Goal: Task Accomplishment & Management: Manage account settings

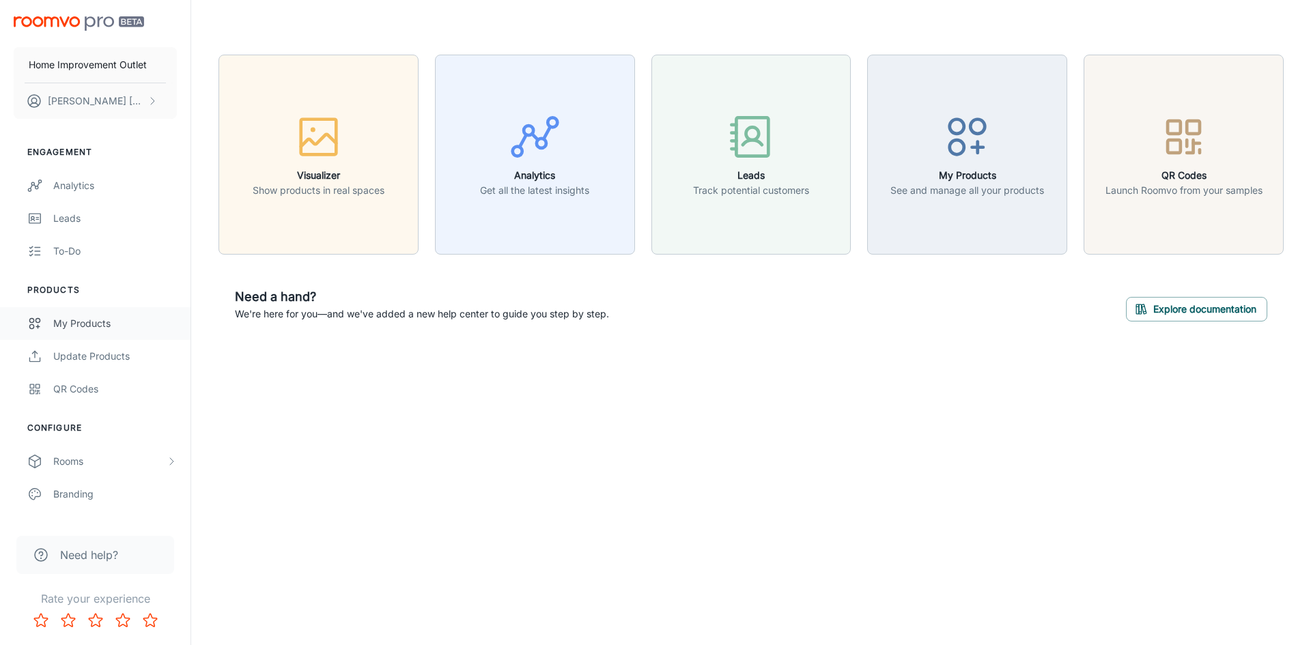
click at [96, 320] on div "My Products" at bounding box center [115, 323] width 124 height 15
click at [81, 328] on div "My Products" at bounding box center [115, 323] width 124 height 15
click at [87, 317] on div "My Products" at bounding box center [115, 323] width 124 height 15
click at [111, 318] on div "My Products" at bounding box center [115, 323] width 124 height 15
click at [91, 96] on p "Katlyn Mandrell" at bounding box center [96, 101] width 96 height 15
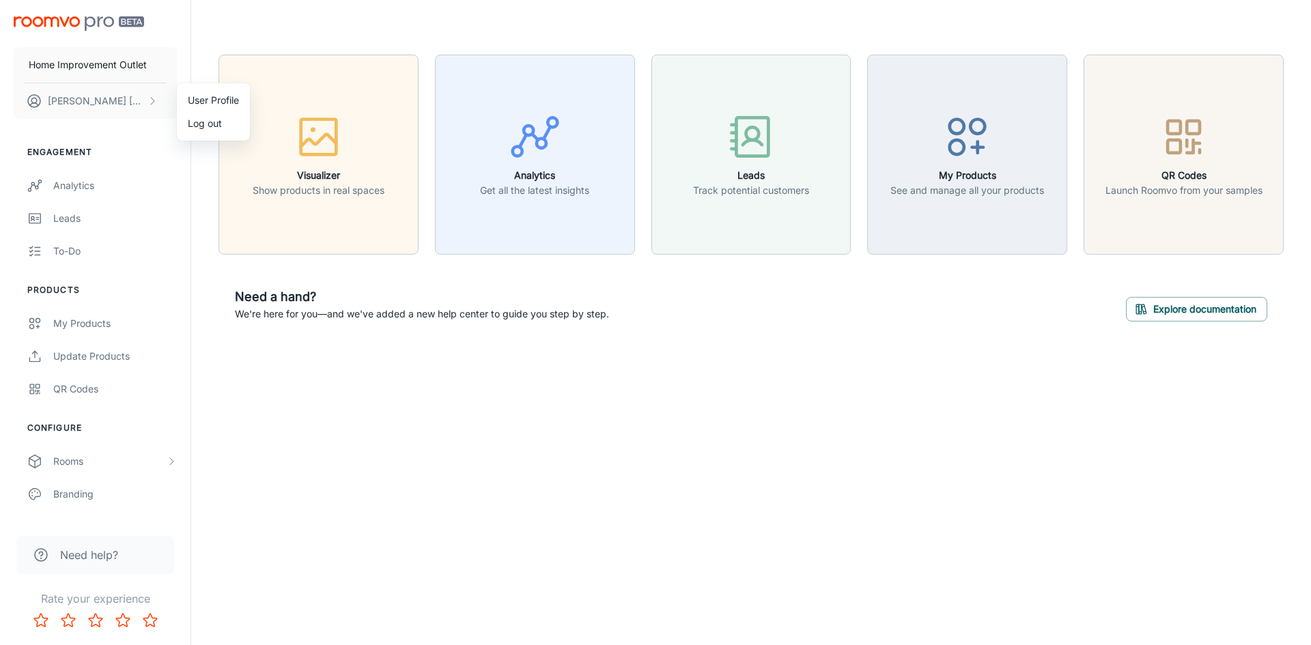
click at [201, 93] on li "User Profile" at bounding box center [213, 100] width 73 height 23
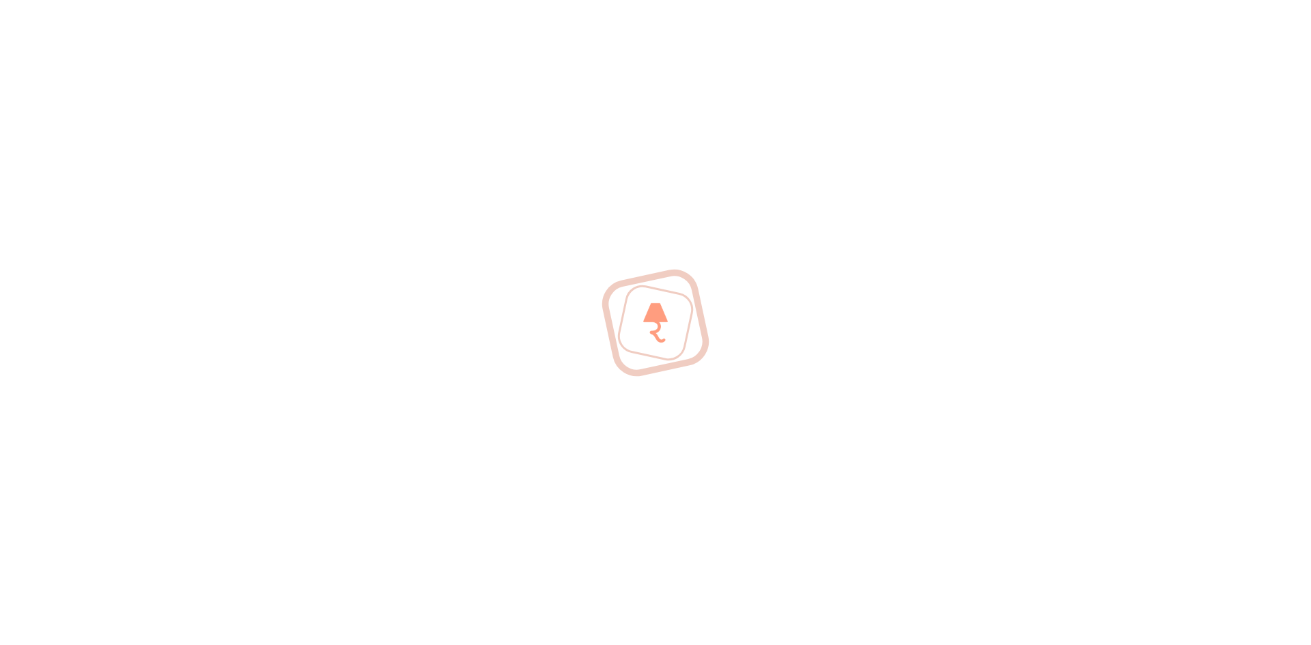
click at [537, 283] on div at bounding box center [655, 322] width 1311 height 645
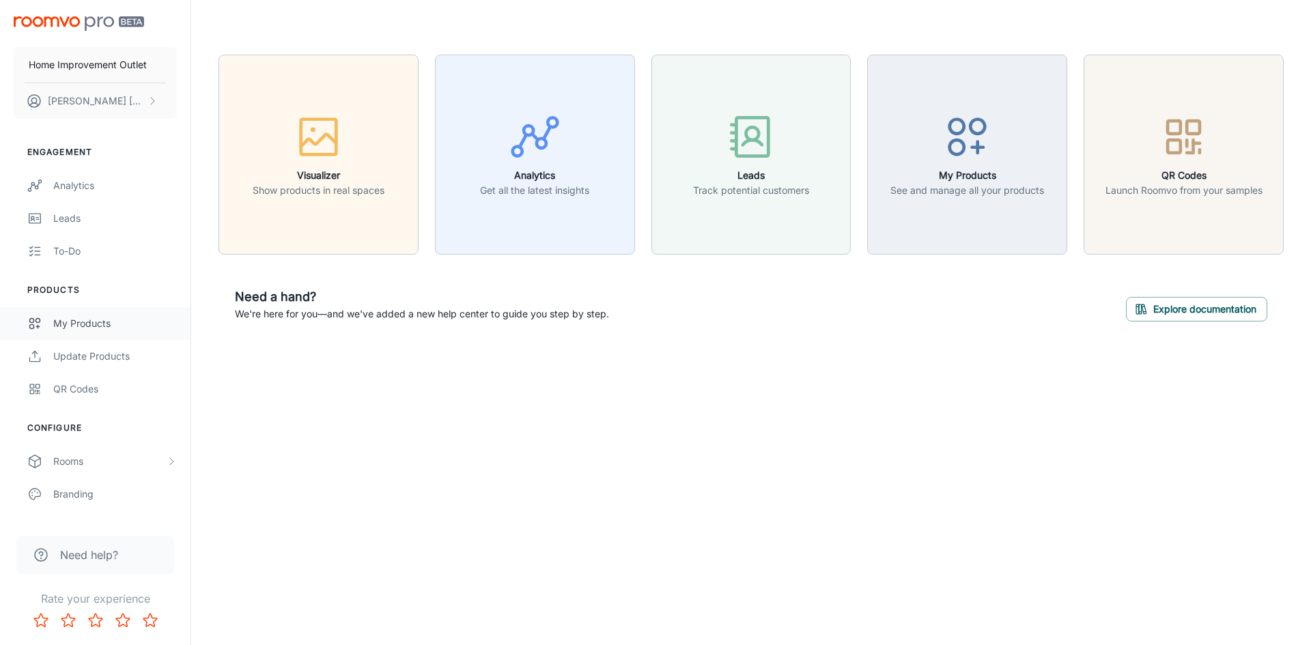
click at [98, 327] on div "My Products" at bounding box center [115, 323] width 124 height 15
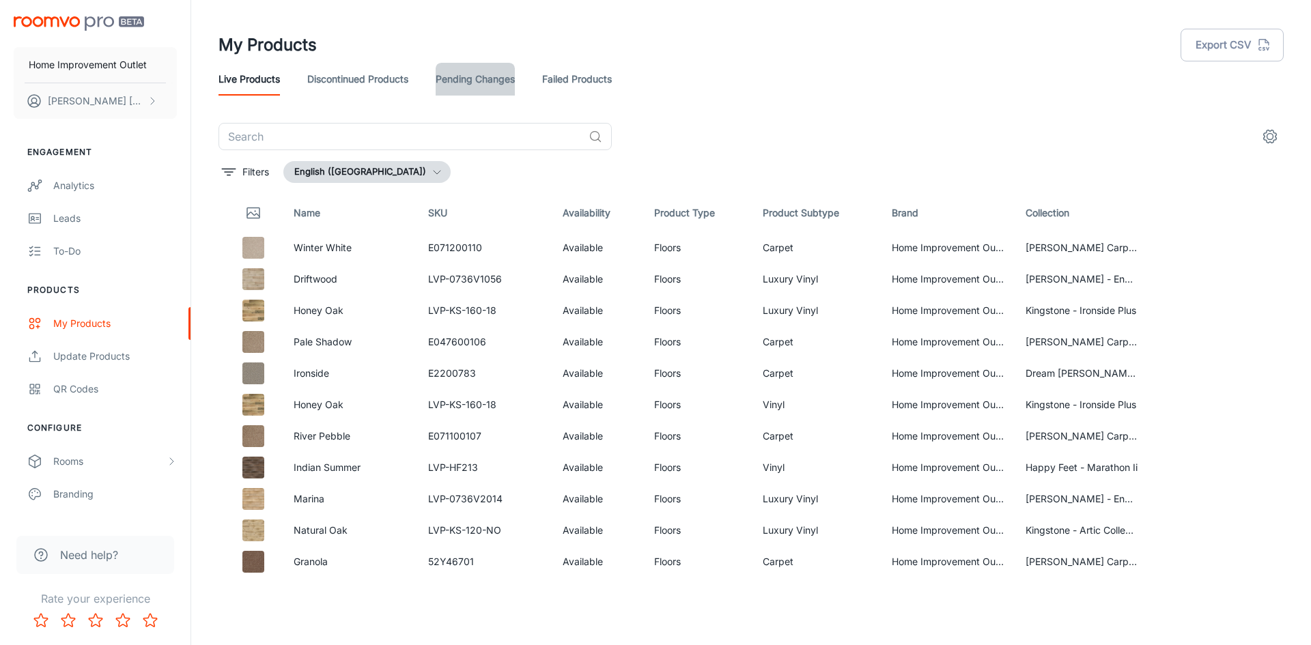
click at [466, 76] on link "Pending Changes" at bounding box center [475, 79] width 79 height 33
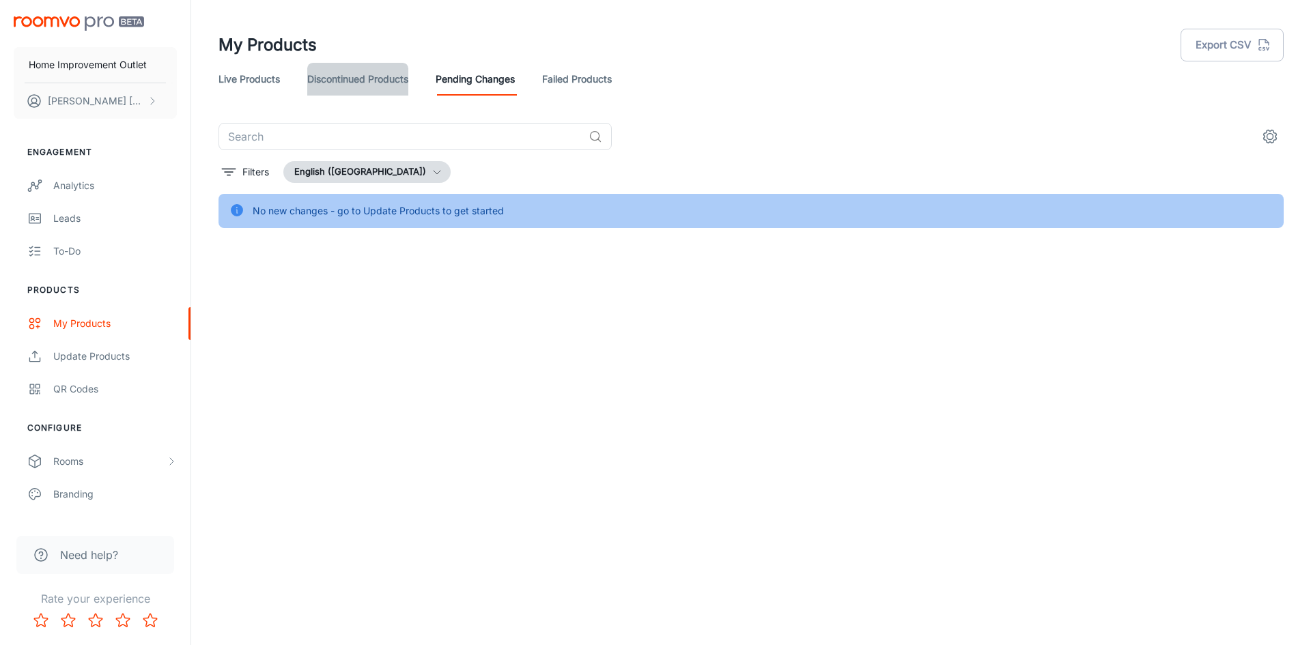
click at [378, 74] on link "Discontinued Products" at bounding box center [357, 79] width 101 height 33
click at [251, 72] on link "Live Products" at bounding box center [249, 79] width 61 height 33
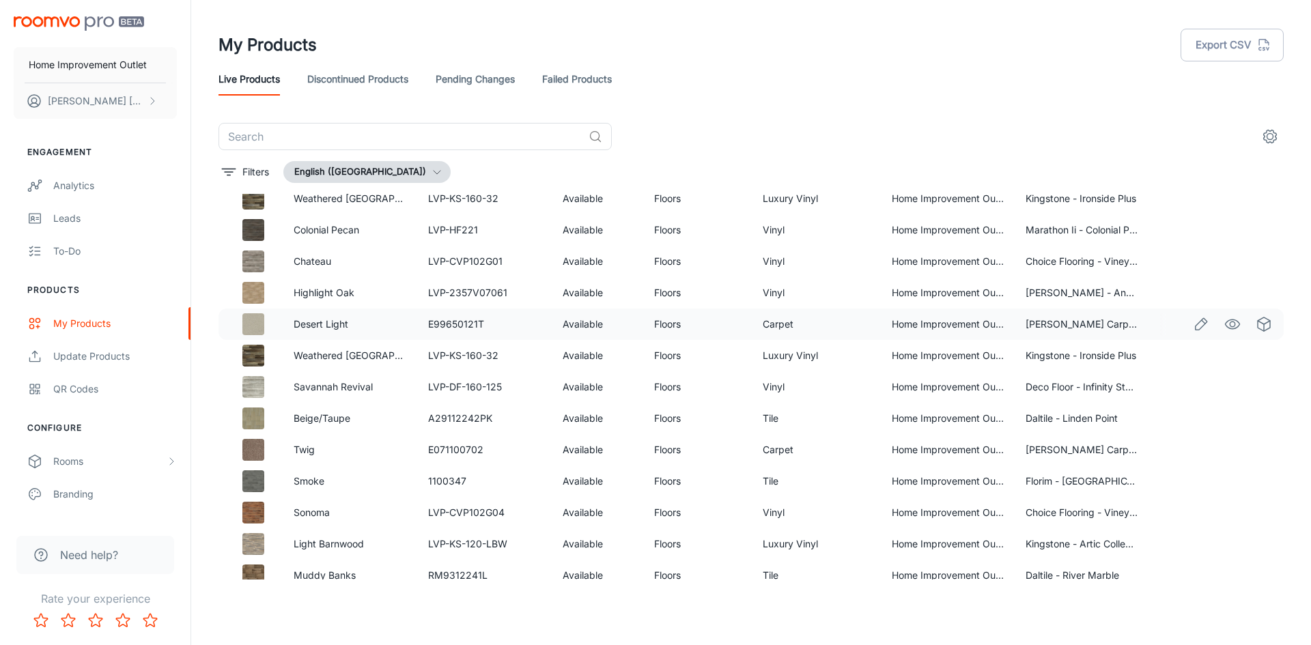
scroll to position [888, 0]
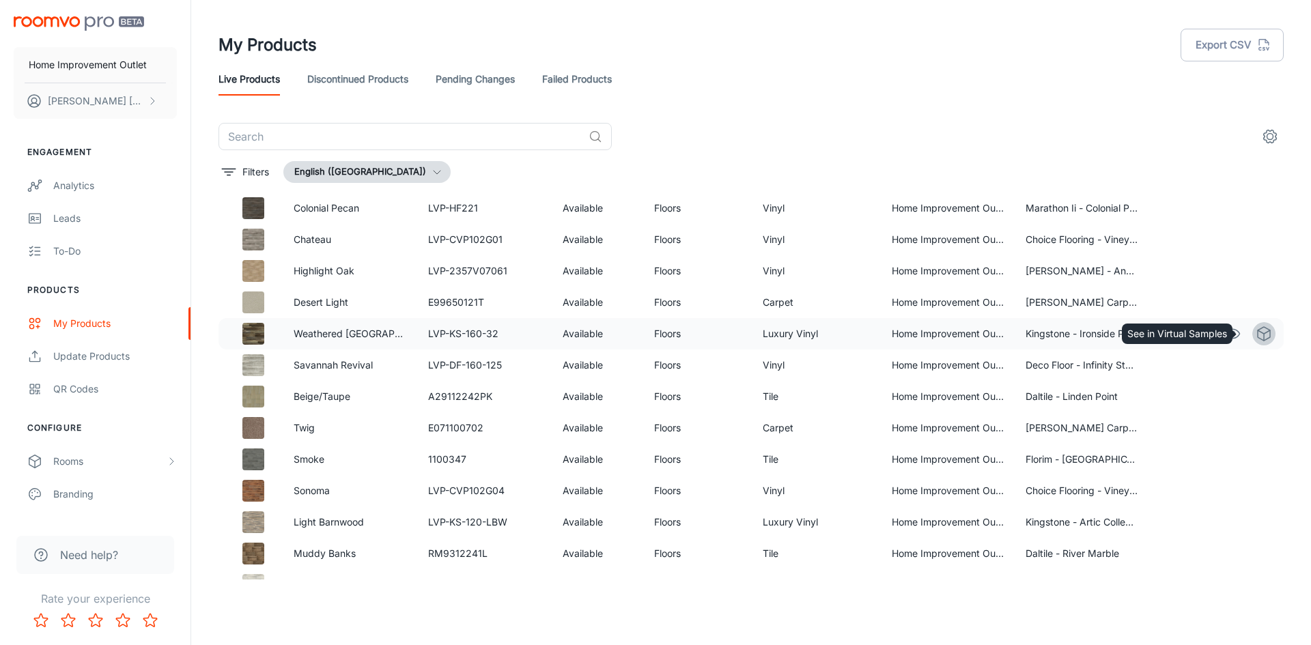
click at [1256, 333] on icon "See in Virtual Samples" at bounding box center [1264, 334] width 16 height 16
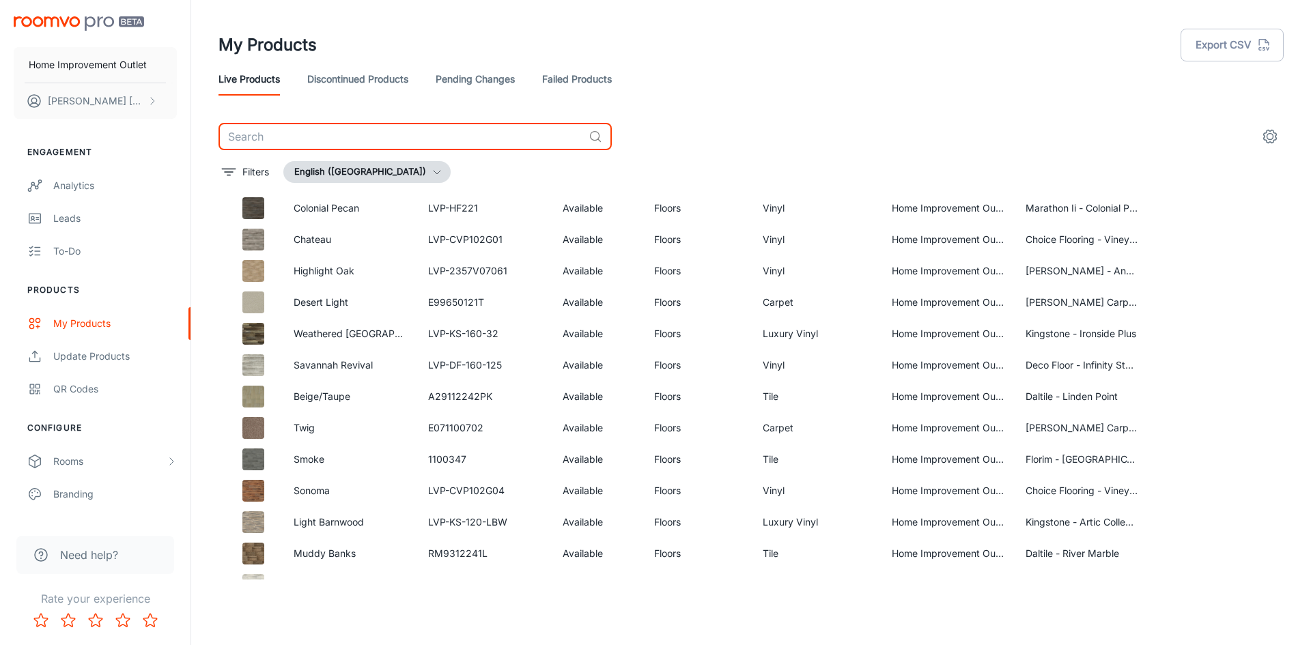
click at [438, 132] on input "text" at bounding box center [401, 136] width 365 height 27
click at [438, 129] on input "text" at bounding box center [401, 136] width 365 height 27
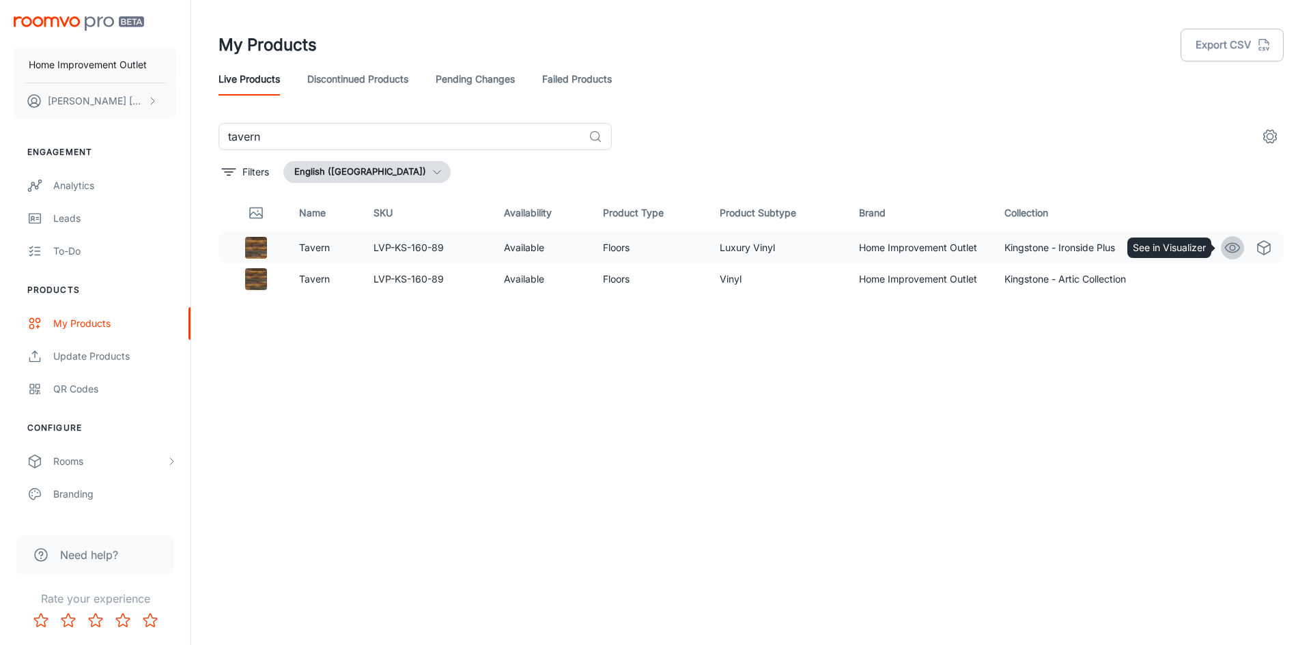
click at [1236, 249] on icon "See in Visualizer" at bounding box center [1232, 248] width 16 height 16
click at [1270, 250] on icon "See in Virtual Samples" at bounding box center [1264, 248] width 16 height 16
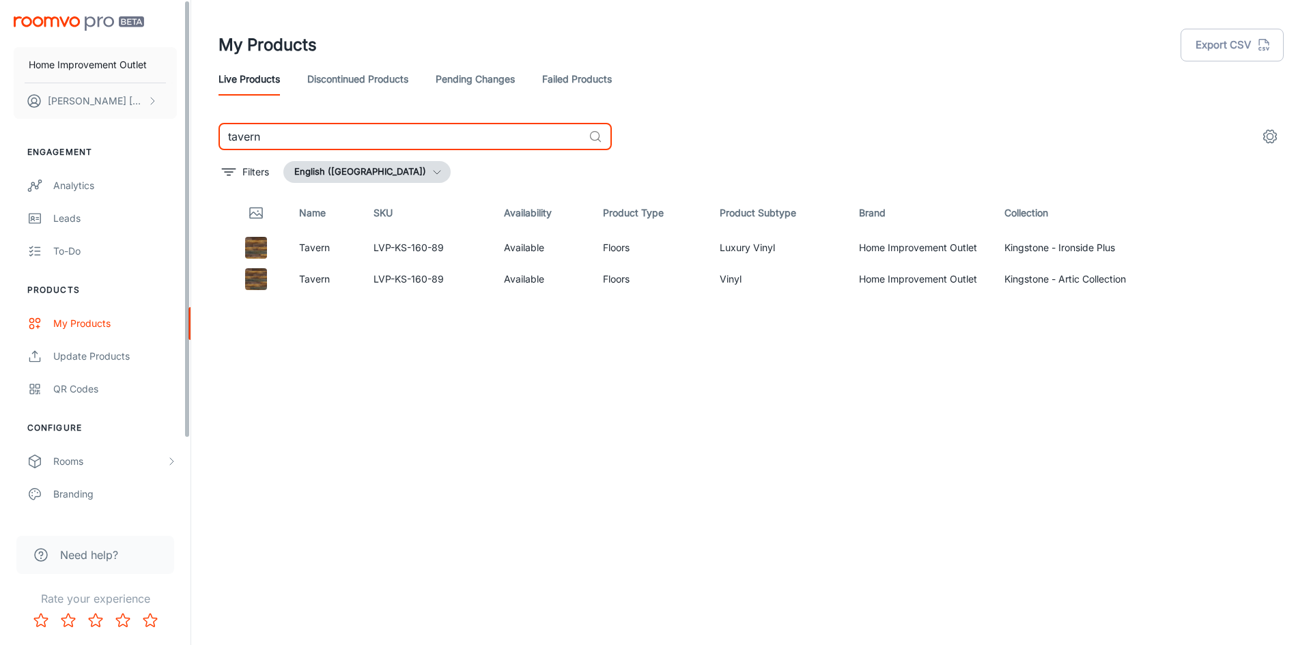
drag, startPoint x: 281, startPoint y: 143, endPoint x: 172, endPoint y: 135, distance: 109.6
click at [172, 135] on div "Home Improvement Outlet [PERSON_NAME] Engagement Analytics Leads To-do Products…" at bounding box center [655, 317] width 1311 height 634
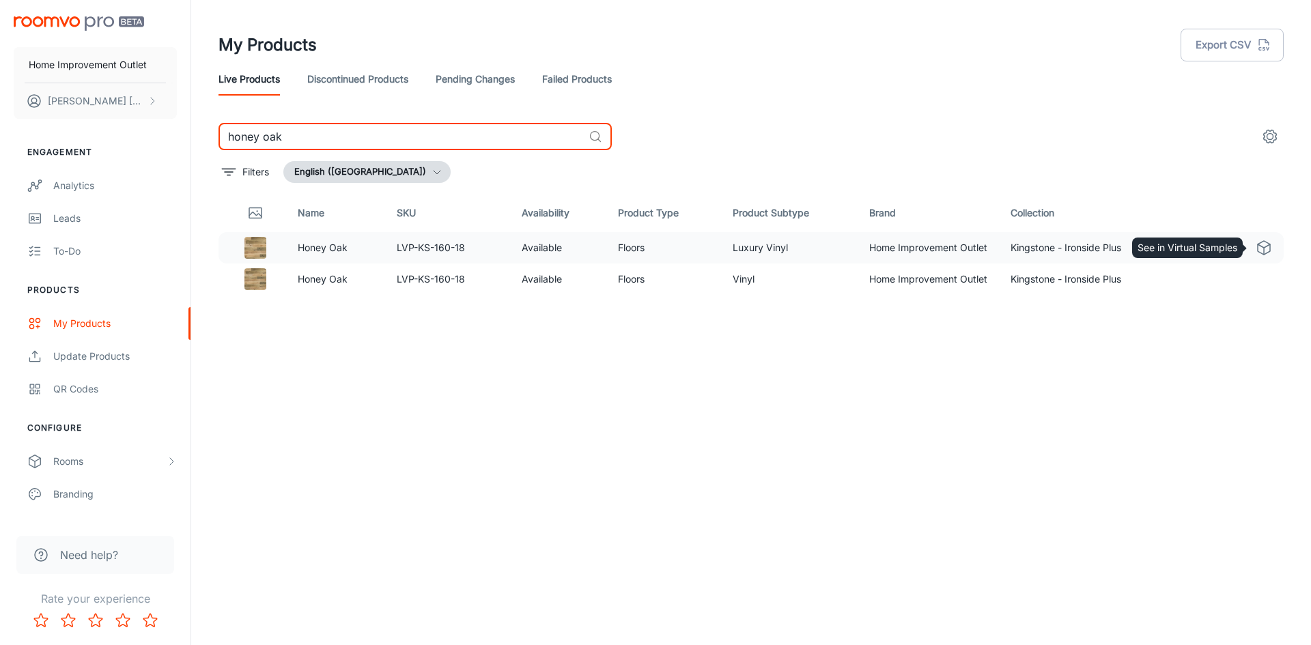
type input "honey oak"
click at [1261, 247] on icon "See in Virtual Samples" at bounding box center [1264, 248] width 16 height 16
drag, startPoint x: 318, startPoint y: 139, endPoint x: 164, endPoint y: 125, distance: 154.3
click at [164, 125] on div "Home Improvement Outlet [PERSON_NAME] Engagement Analytics Leads To-do Products…" at bounding box center [655, 317] width 1311 height 634
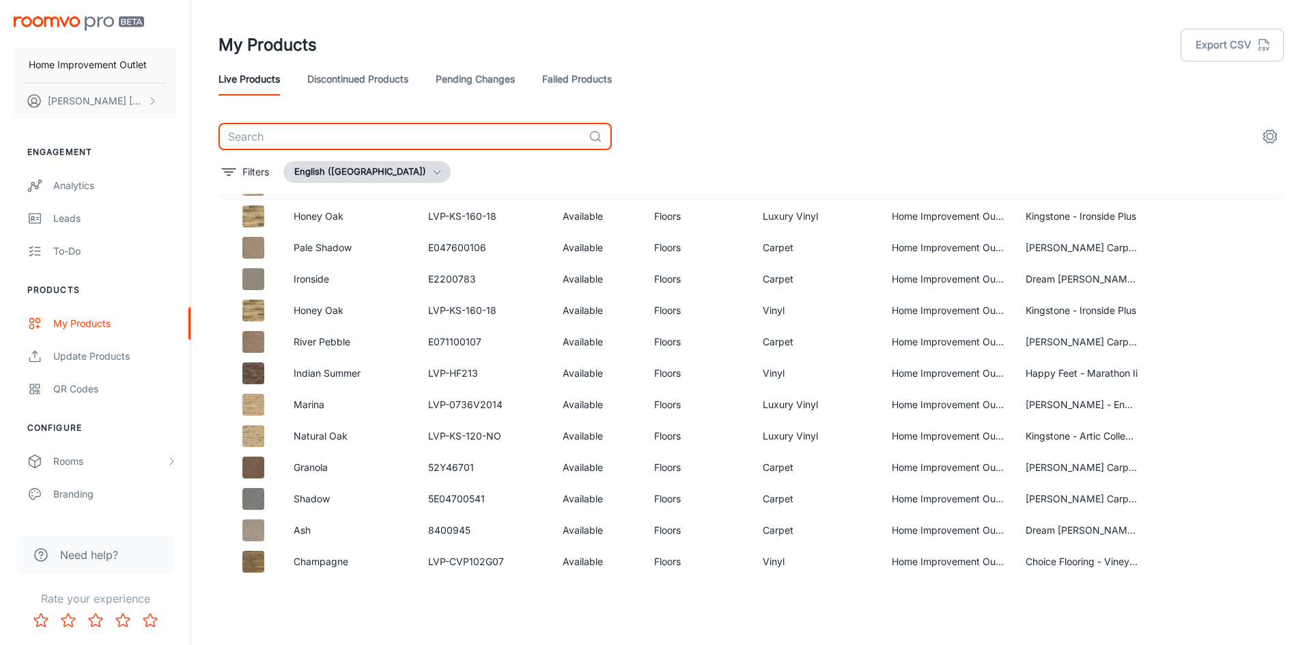
scroll to position [68, 0]
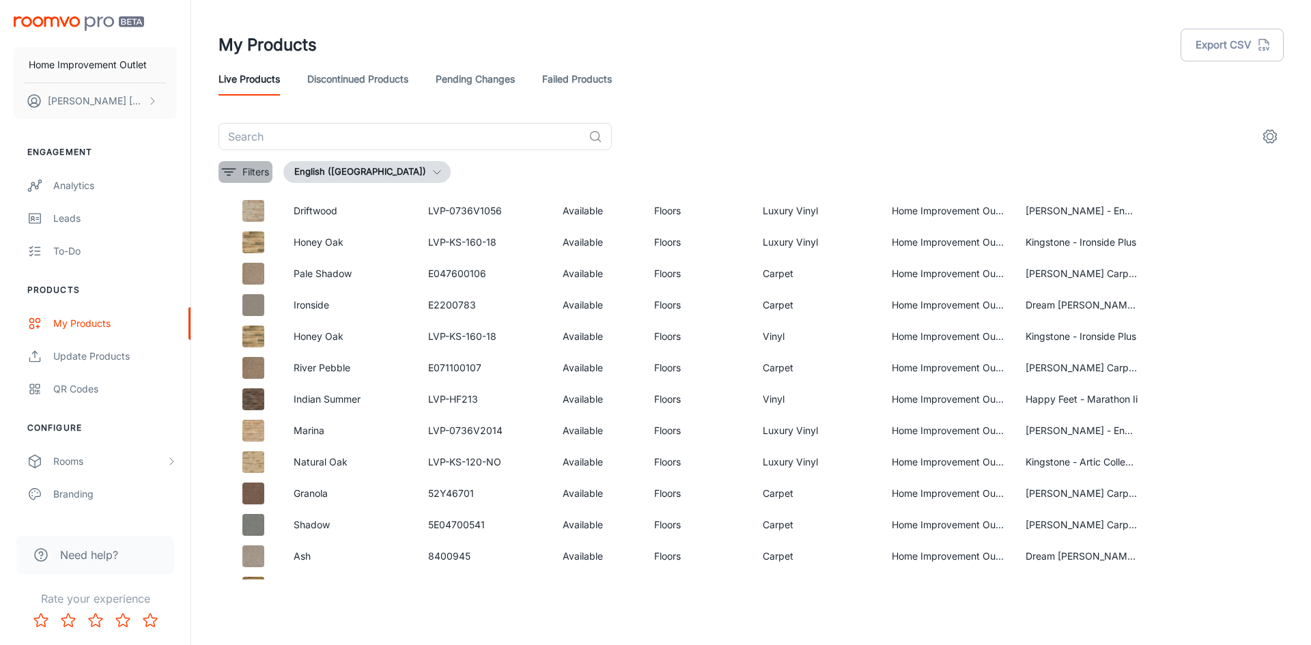
click at [258, 171] on p "Filters" at bounding box center [255, 172] width 27 height 15
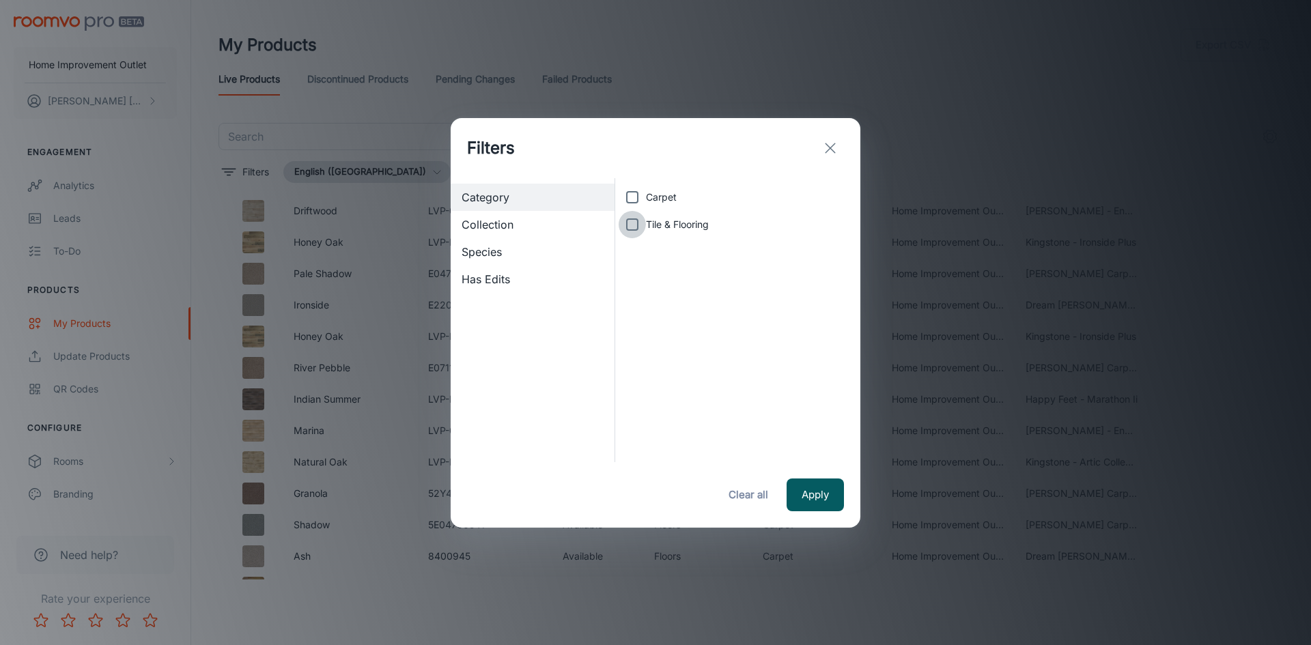
click at [631, 223] on input "Tile & Flooring" at bounding box center [632, 224] width 27 height 27
checkbox input "true"
click at [499, 223] on span "Collection" at bounding box center [533, 224] width 142 height 16
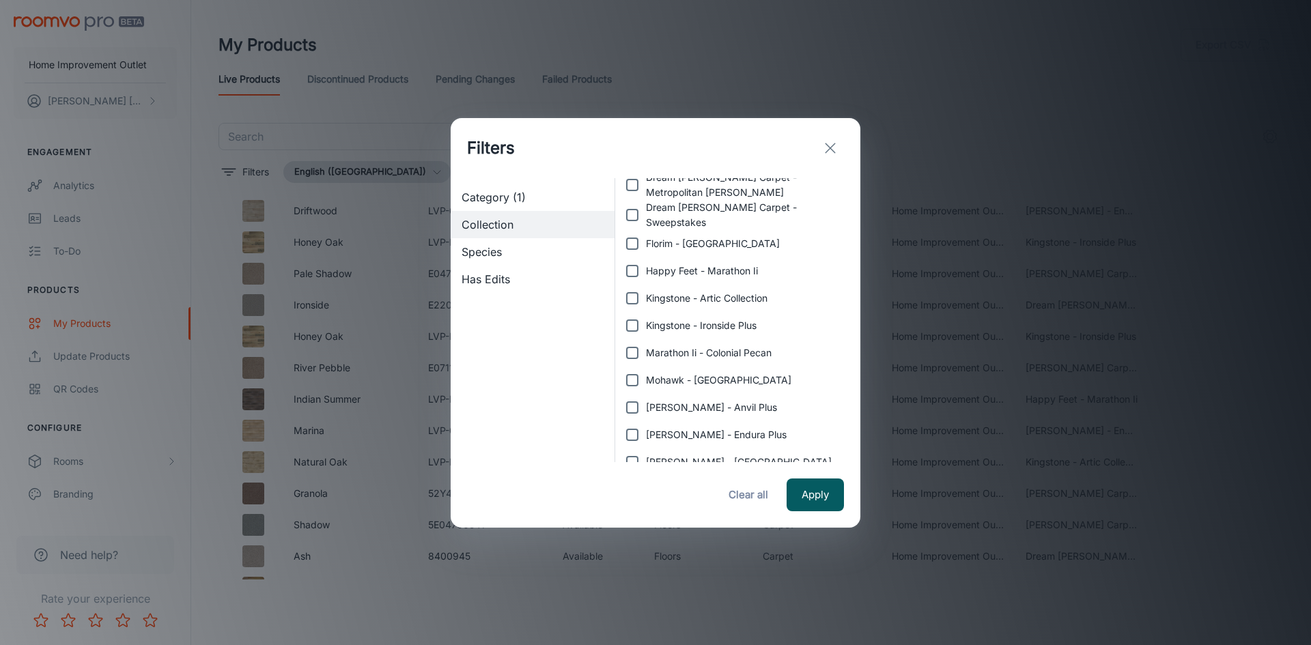
scroll to position [273, 0]
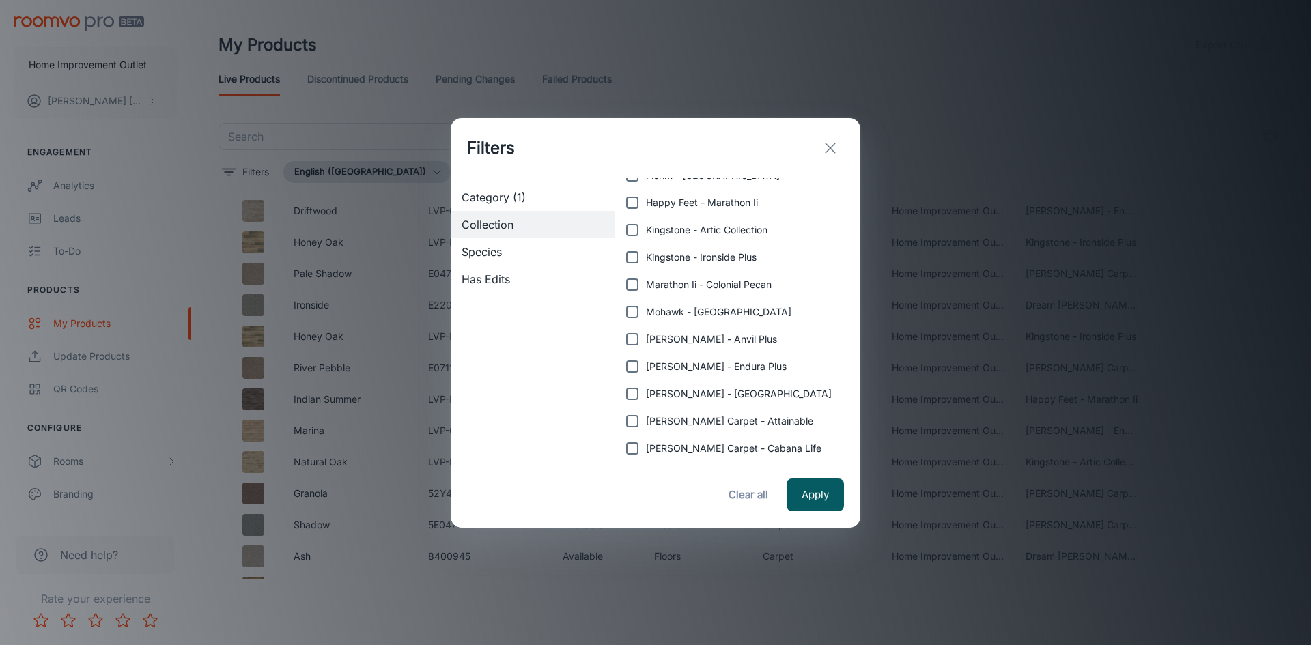
click at [671, 250] on span "Kingstone - Ironside Plus" at bounding box center [701, 257] width 111 height 15
click at [646, 247] on input "Kingstone - Ironside Plus" at bounding box center [632, 257] width 27 height 27
checkbox input "true"
click at [813, 498] on button "Apply" at bounding box center [815, 495] width 57 height 33
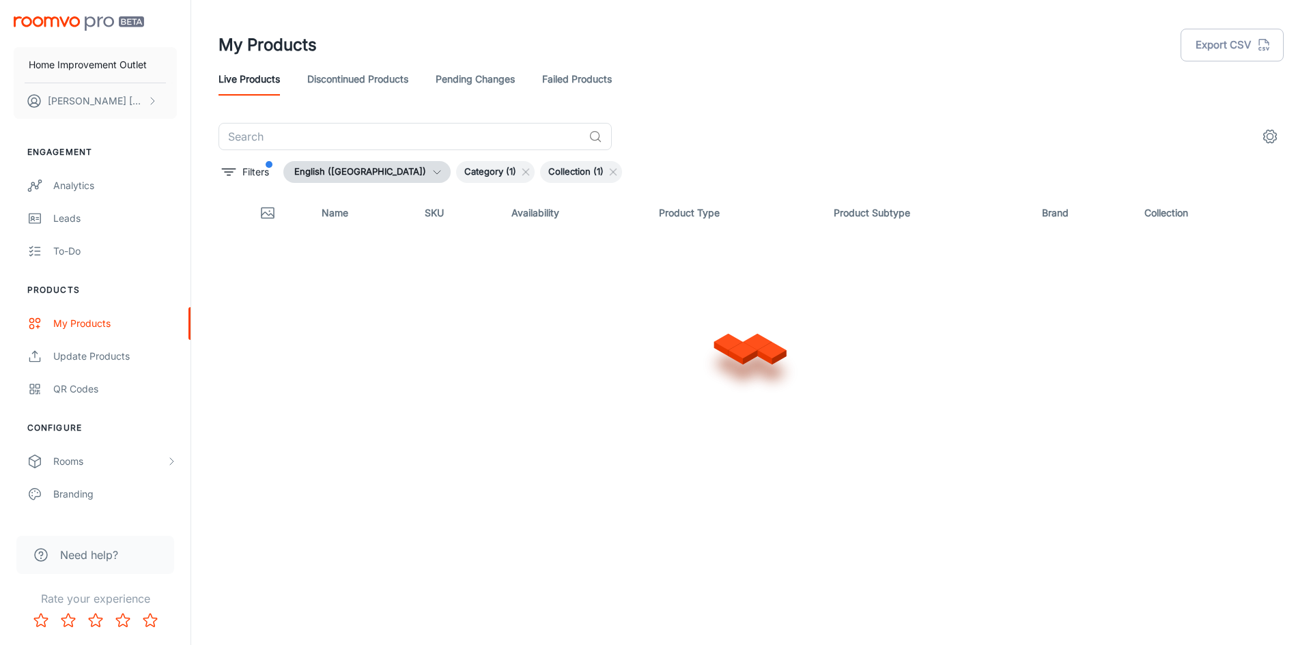
scroll to position [0, 0]
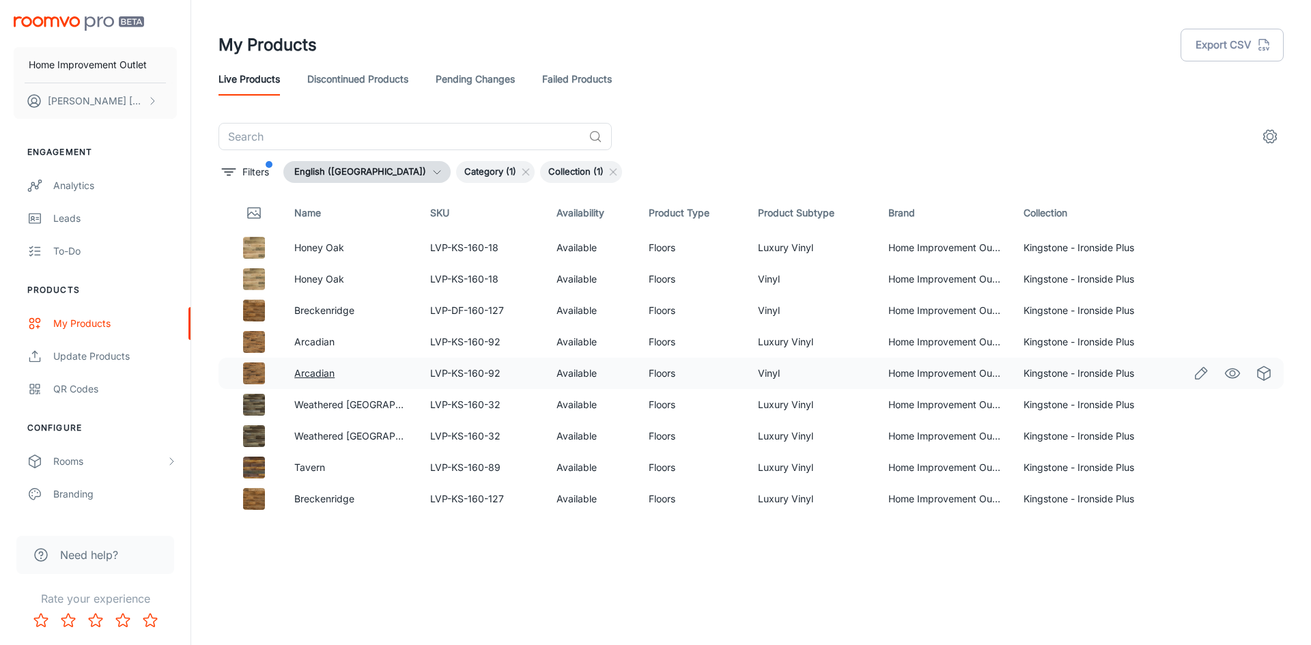
click at [328, 376] on link "Arcadian" at bounding box center [314, 373] width 40 height 12
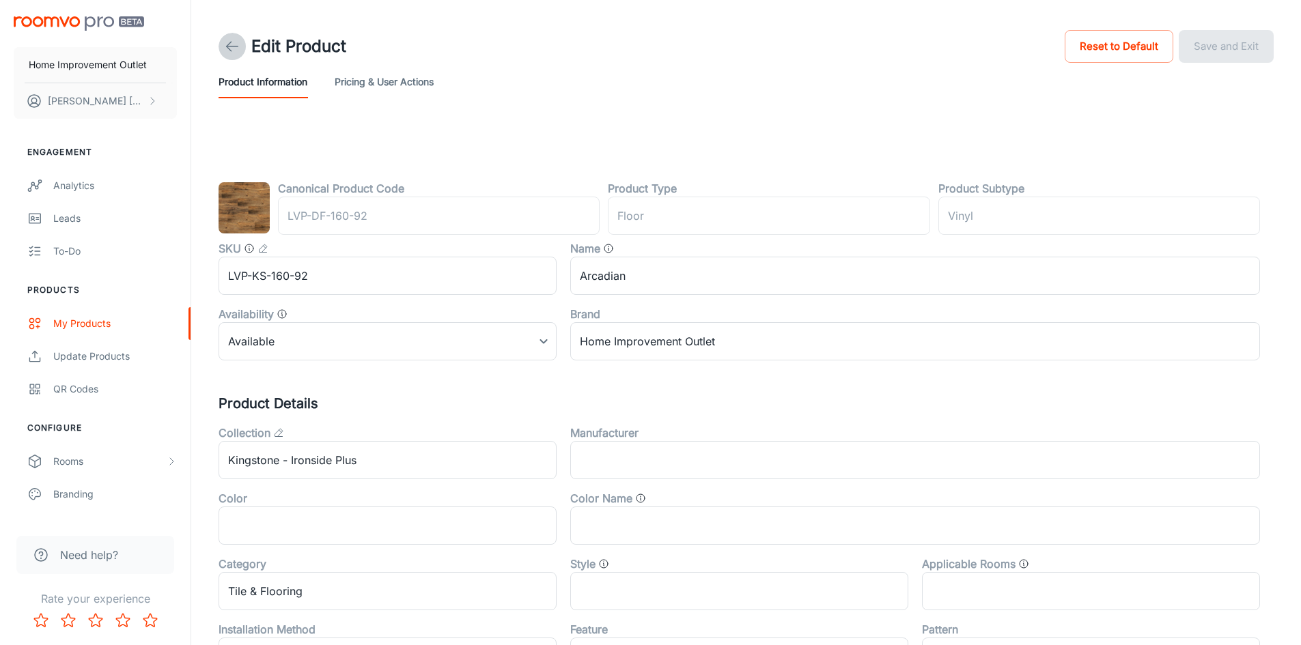
click at [237, 42] on icon at bounding box center [232, 46] width 16 height 16
